Goal: Information Seeking & Learning: Learn about a topic

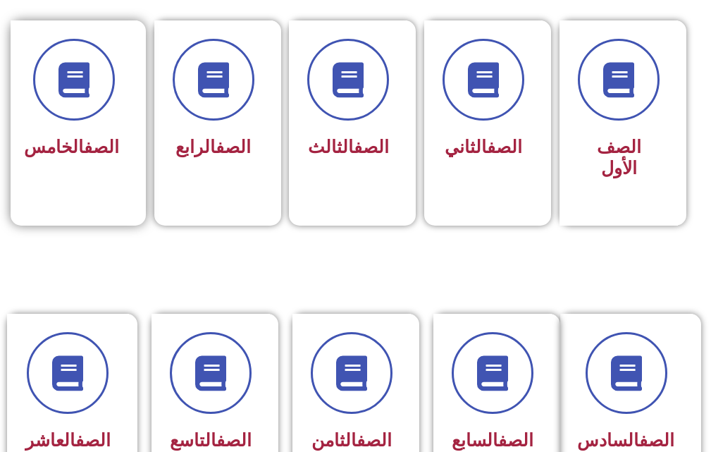
scroll to position [634, 0]
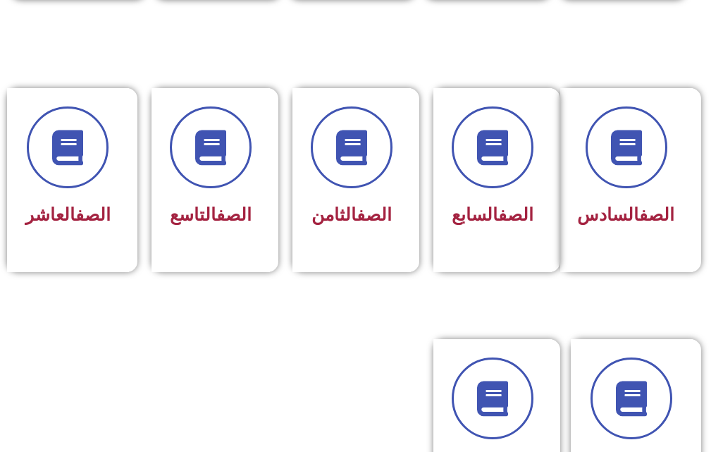
drag, startPoint x: 138, startPoint y: 245, endPoint x: 350, endPoint y: 34, distance: 299.0
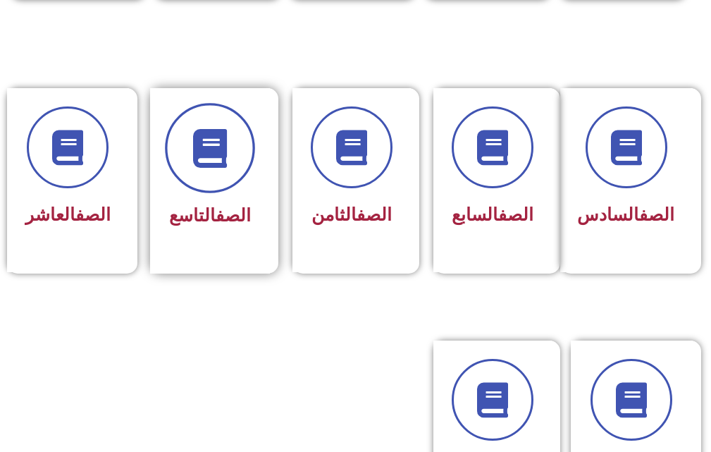
click at [197, 164] on icon at bounding box center [209, 148] width 39 height 39
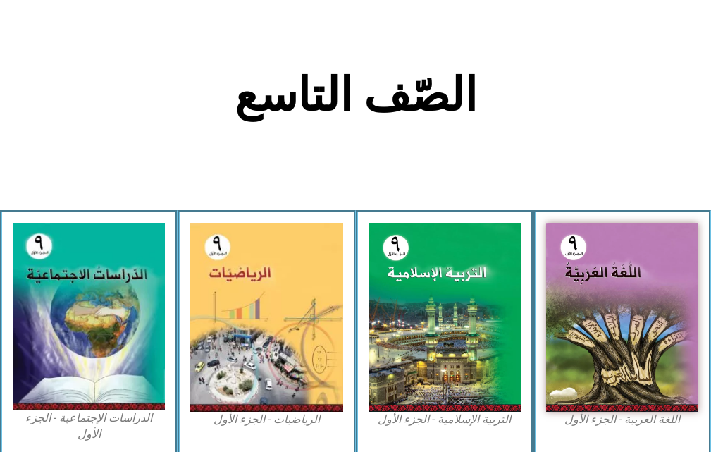
scroll to position [423, 0]
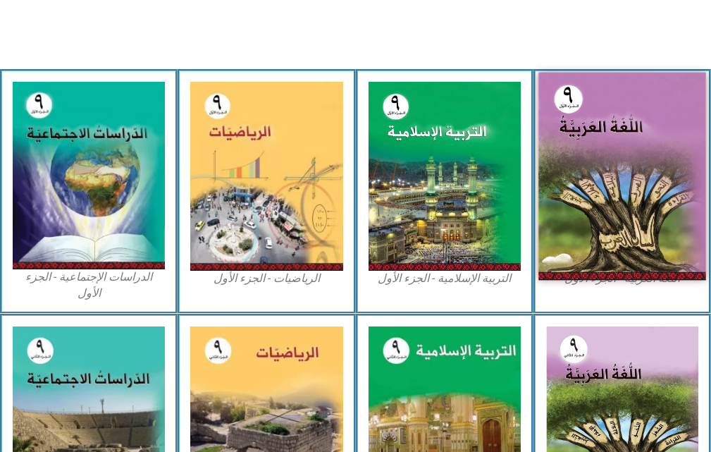
click at [616, 207] on img at bounding box center [622, 177] width 168 height 208
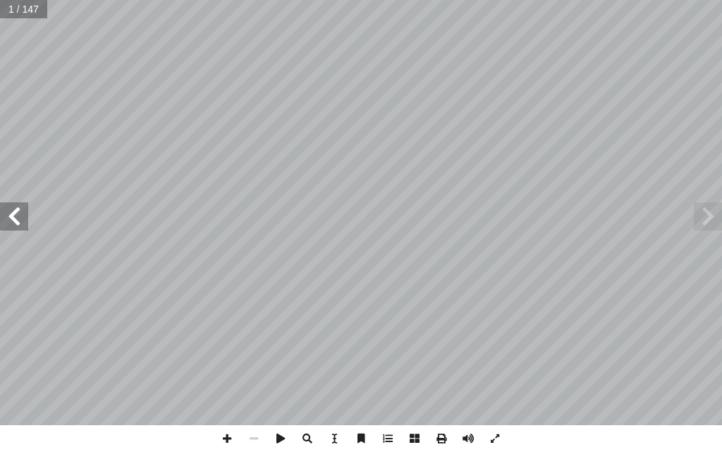
click at [26, 222] on span at bounding box center [14, 216] width 28 height 28
click at [23, 221] on span at bounding box center [14, 216] width 28 height 28
click at [25, 206] on span at bounding box center [14, 216] width 28 height 28
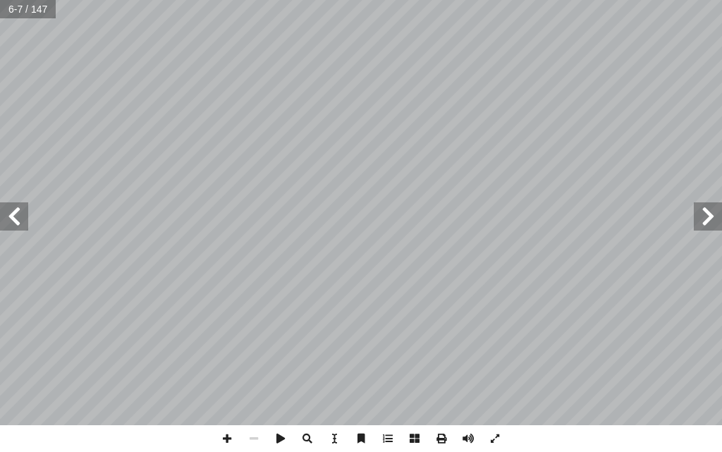
click at [17, 209] on span at bounding box center [14, 216] width 28 height 28
click at [10, 210] on span at bounding box center [14, 216] width 28 height 28
click at [11, 211] on span at bounding box center [14, 216] width 28 height 28
click at [221, 428] on span at bounding box center [227, 438] width 27 height 27
click at [16, 211] on span at bounding box center [14, 216] width 28 height 28
